Goal: Communication & Community: Participate in discussion

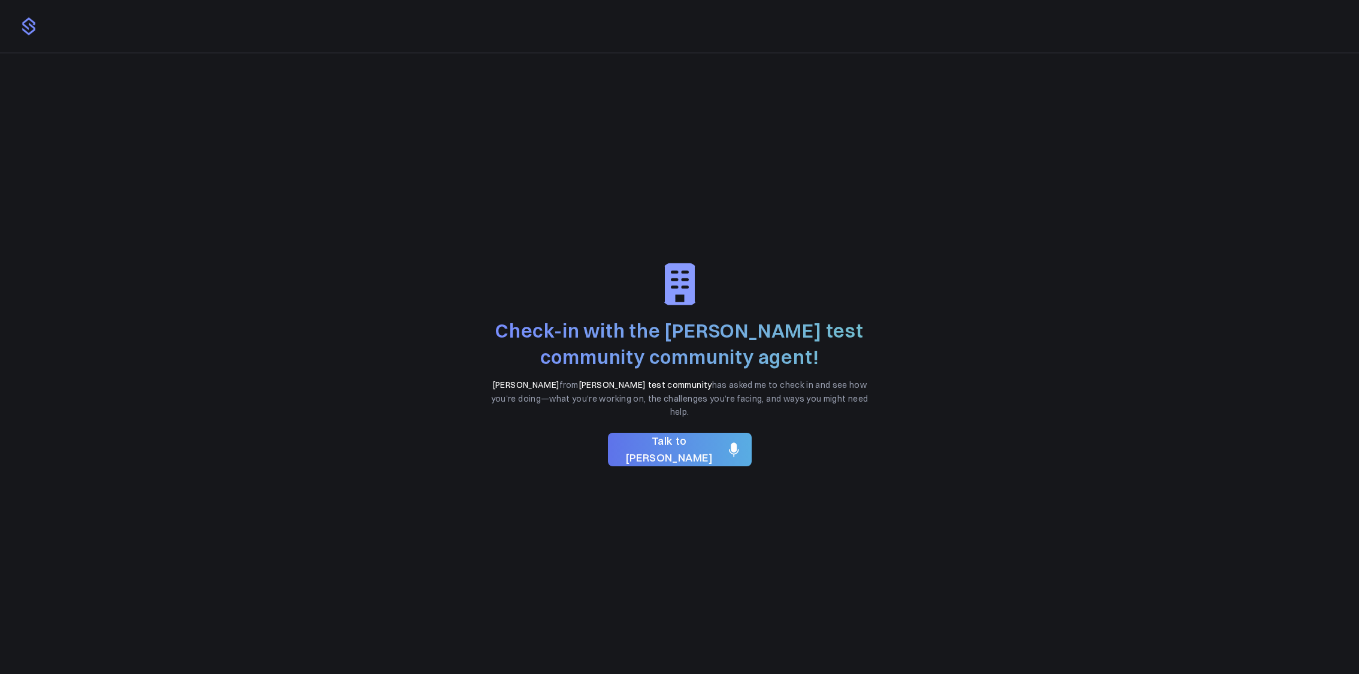
click at [680, 445] on span "Talk to [PERSON_NAME]" at bounding box center [669, 450] width 104 height 35
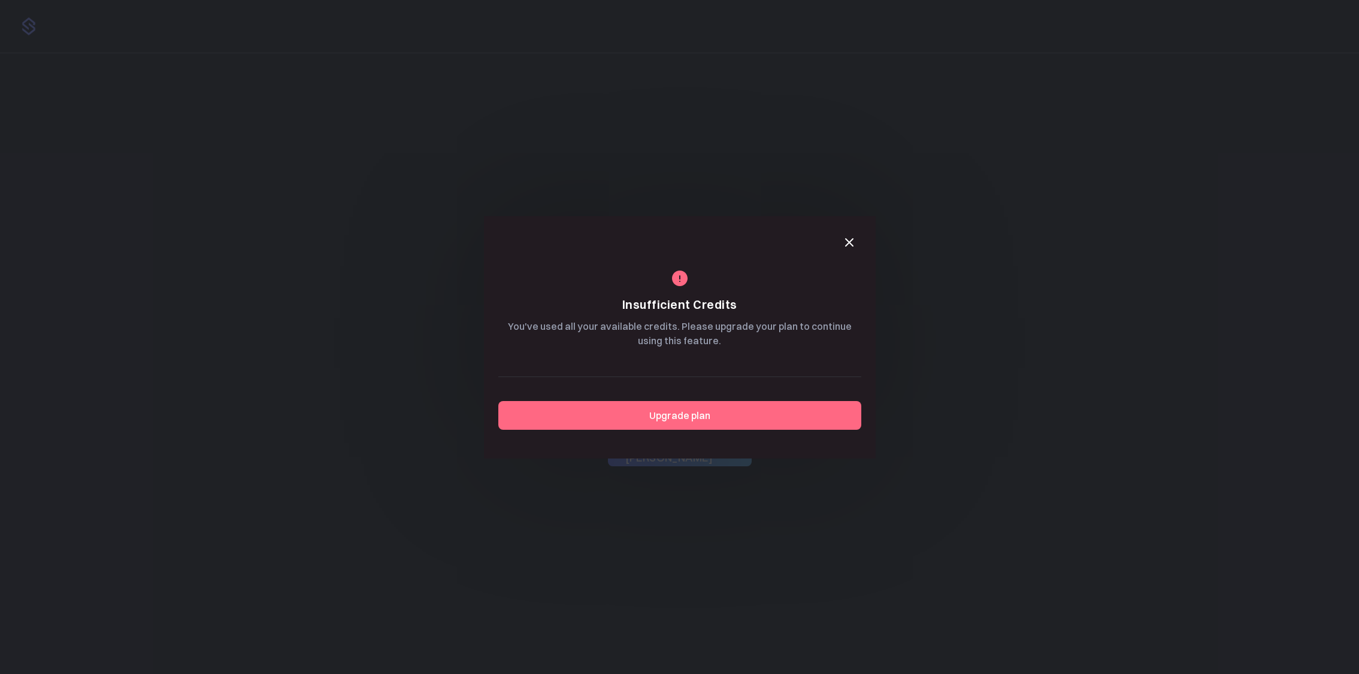
click at [857, 238] on button "button" at bounding box center [849, 243] width 24 height 24
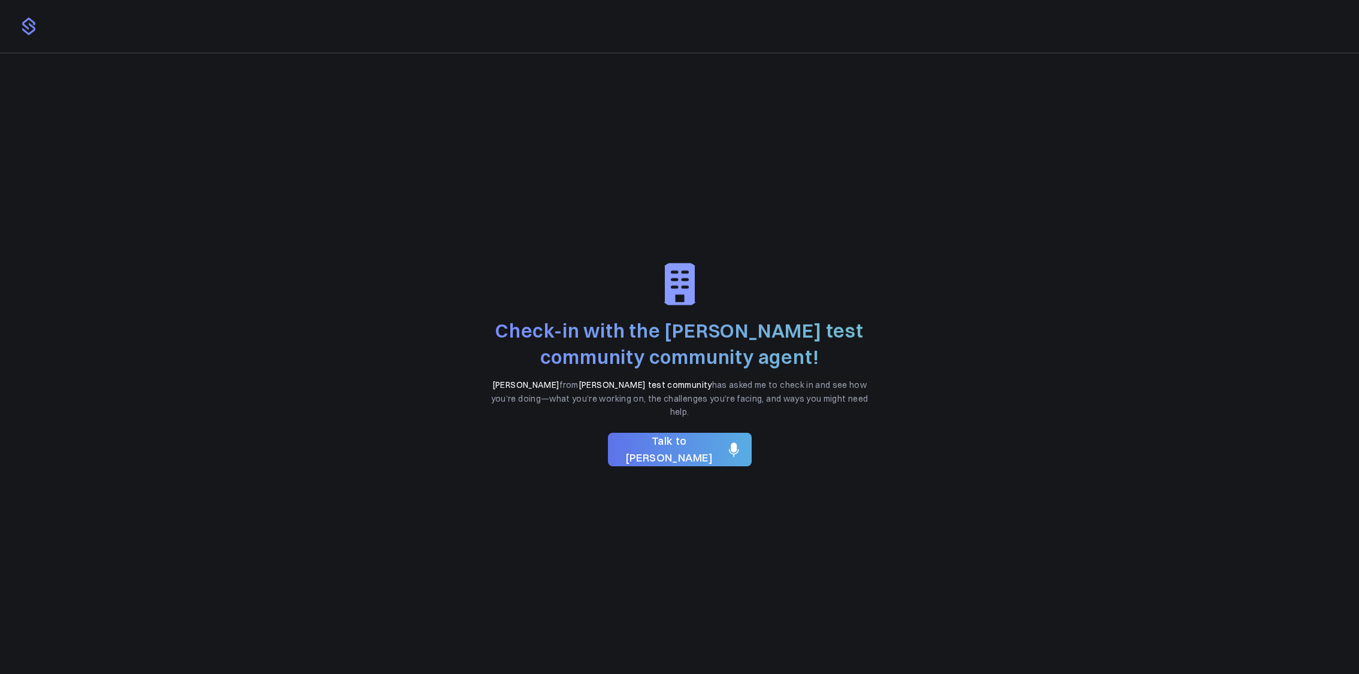
click at [726, 445] on icon at bounding box center [734, 449] width 16 height 19
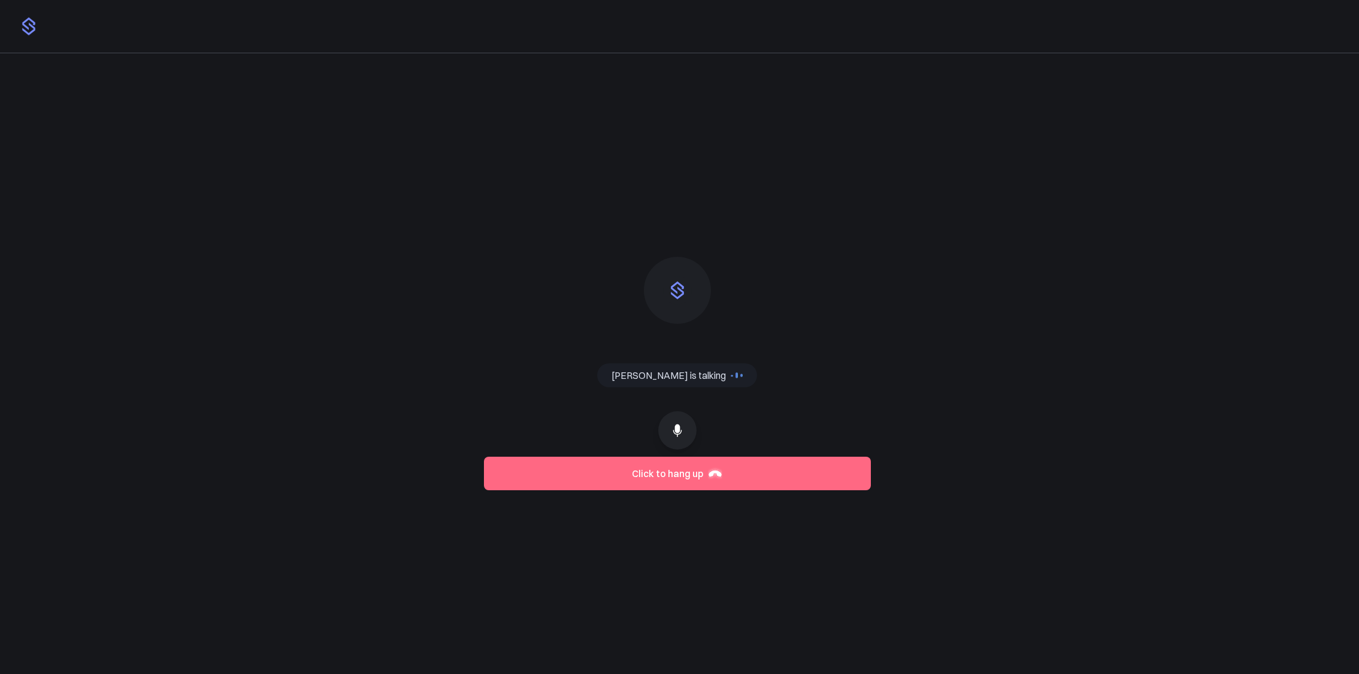
click at [662, 480] on button "Click to hang up" at bounding box center [677, 474] width 387 height 34
